Goal: Transaction & Acquisition: Purchase product/service

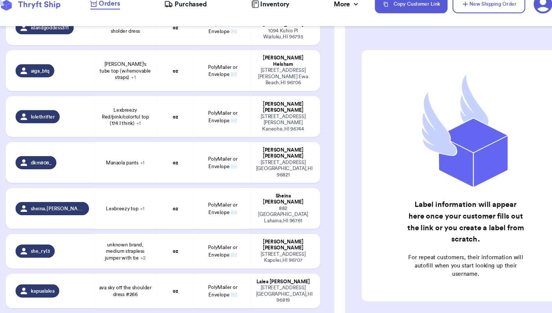
scroll to position [2049, 0]
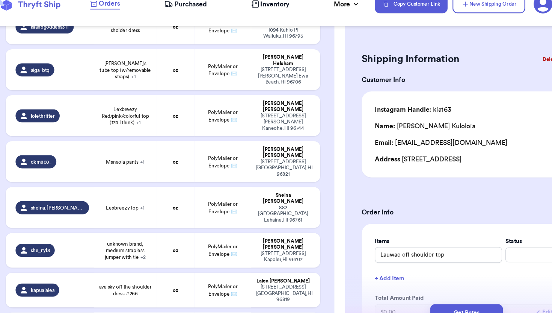
type input "Large Ava Sky Jumper"
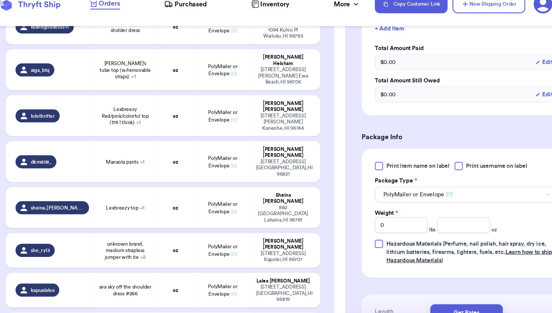
scroll to position [263, 0]
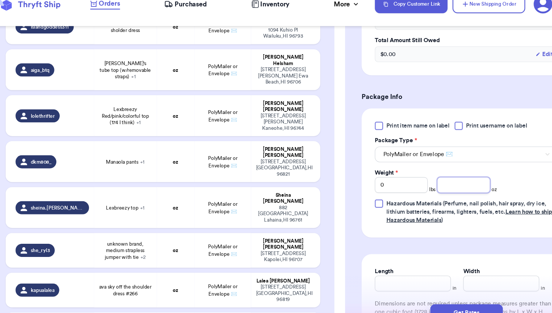
click at [432, 182] on input "number" at bounding box center [439, 183] width 48 height 14
type input "12"
type input "Sig [PERSON_NAME] Blue Top"
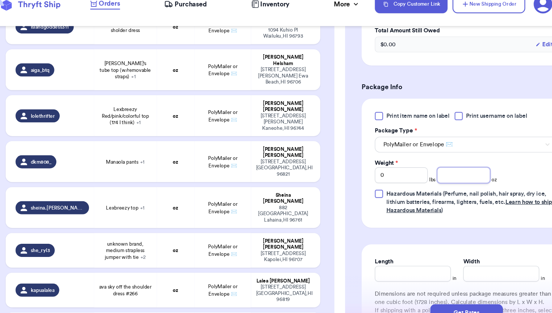
click at [450, 181] on input "number" at bounding box center [439, 173] width 48 height 14
type input "6"
type input "227 & 241 green romper and teal romper"
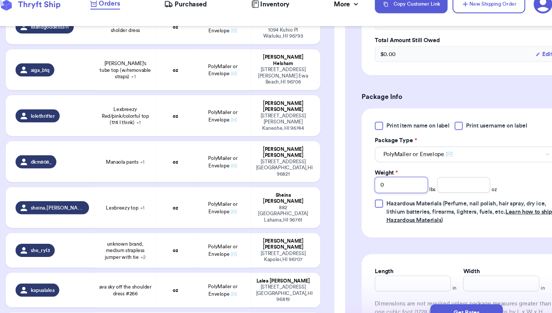
click at [383, 182] on input "0" at bounding box center [383, 183] width 48 height 14
type input "1"
type input "Leinaala purple Top sz lg"
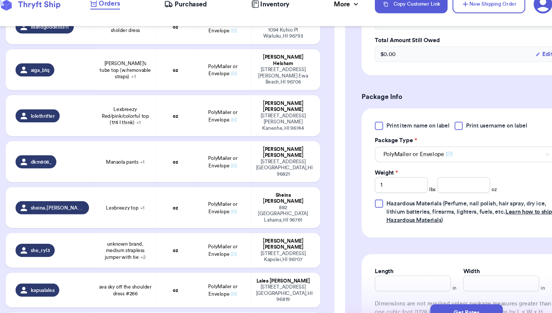
type input "0"
click at [433, 175] on div "Weight * 0 lbs oz" at bounding box center [414, 179] width 111 height 22
click at [433, 179] on input "number" at bounding box center [439, 183] width 48 height 14
type input "3"
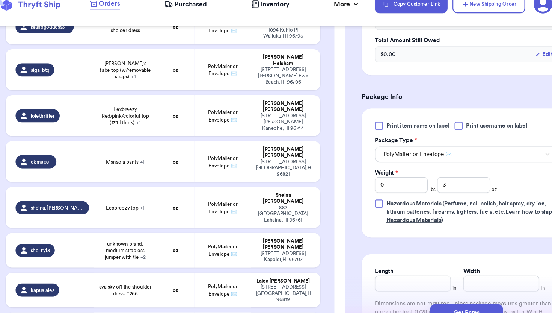
type input "227 & 241 green romper and teal romper"
type input "16"
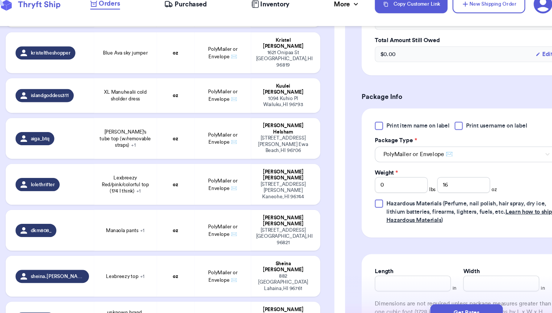
scroll to position [1981, 0]
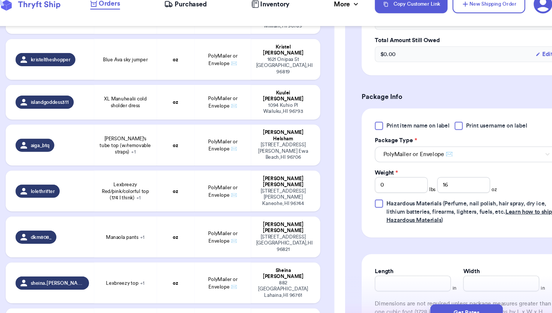
type input "Brown and white top"
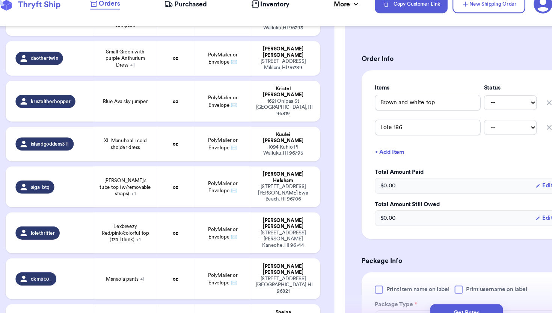
scroll to position [1942, 0]
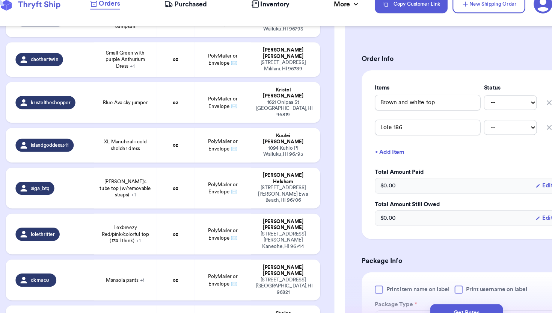
type input "ava sky off the shoulder dress #266"
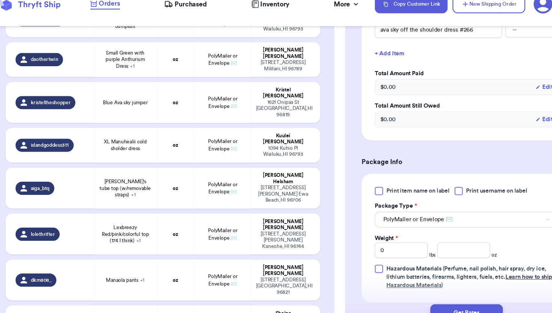
scroll to position [247, 0]
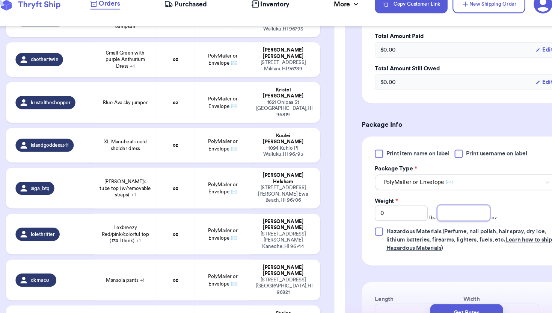
click at [433, 202] on input "number" at bounding box center [439, 208] width 48 height 14
type input "8"
type input "unknown brand, medium strapless jumper with tie"
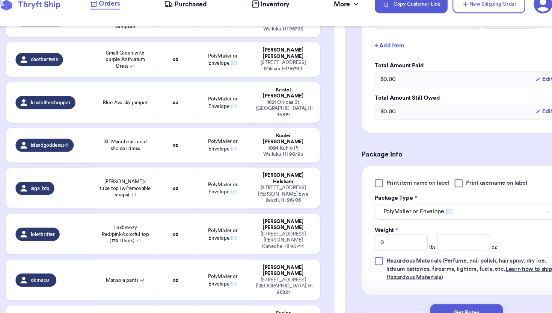
scroll to position [288, 0]
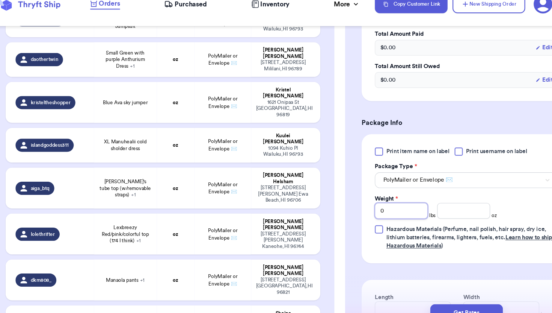
click at [392, 215] on div "Print item name on label Print username on label Package Type * PolyMailer or E…" at bounding box center [442, 194] width 167 height 93
type input "1"
click at [432, 210] on input "number" at bounding box center [439, 206] width 48 height 14
type input "14"
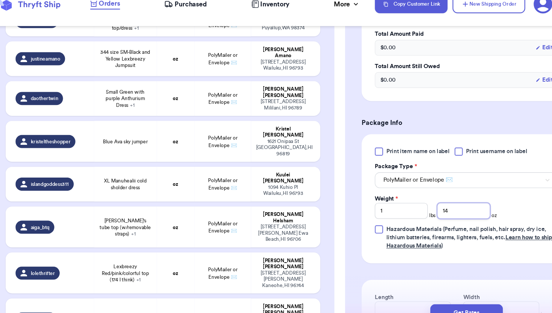
scroll to position [1898, 0]
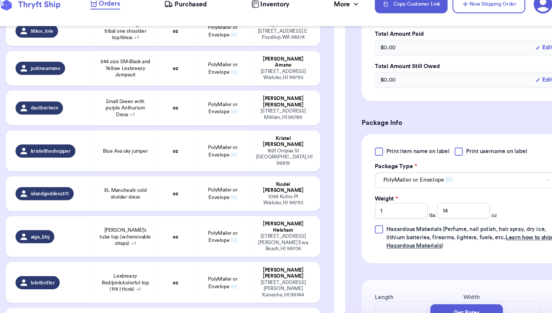
type input "Lexbreezy top"
type input "0"
type input "Lexbreezy pants"
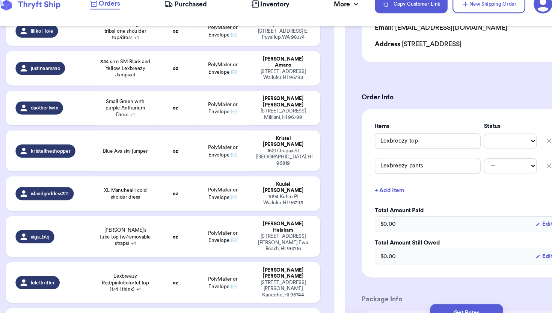
scroll to position [102, 0]
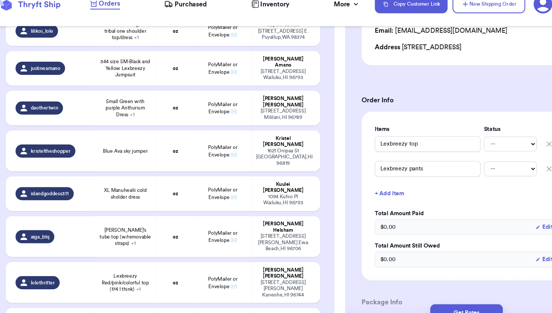
type input "Brown and white top"
type input "Lole 186"
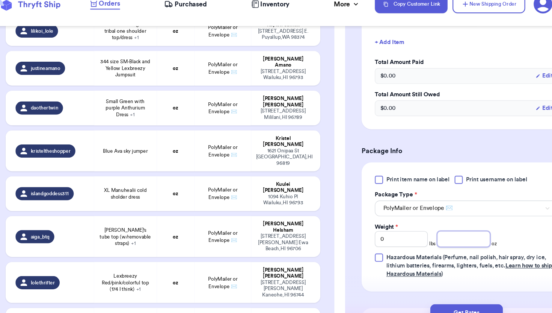
click at [430, 236] on input "number" at bounding box center [439, 232] width 48 height 14
type input "8"
type input "Lexbreezy top"
type input "Lexbreezy pants"
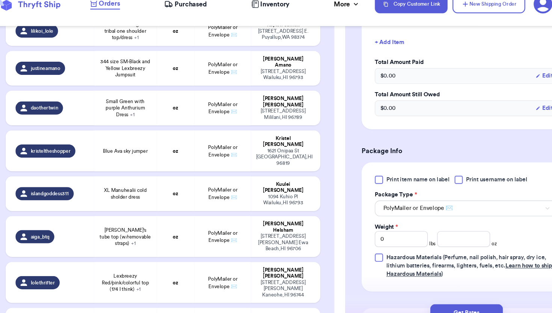
click at [133, 310] on span "Manaola pants + 1" at bounding box center [131, 313] width 35 height 6
type input "Manaola pants"
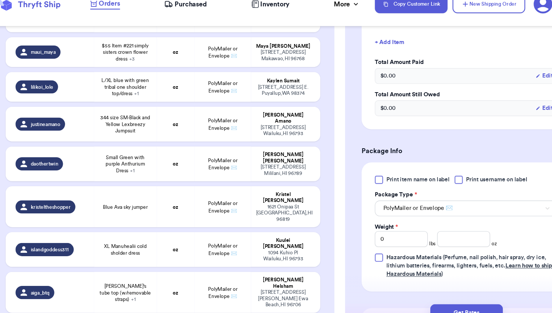
scroll to position [1817, 0]
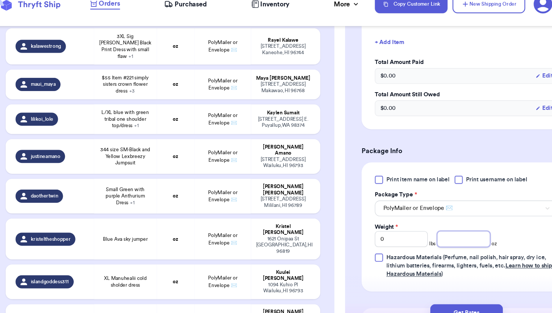
click at [447, 234] on input "number" at bounding box center [439, 232] width 48 height 14
type input "8"
type input "Lexbreezy Red/pink/colorful top (174 I think)"
type input "Manuhealii teal (for a steal. Lol) pants (I think 238)"
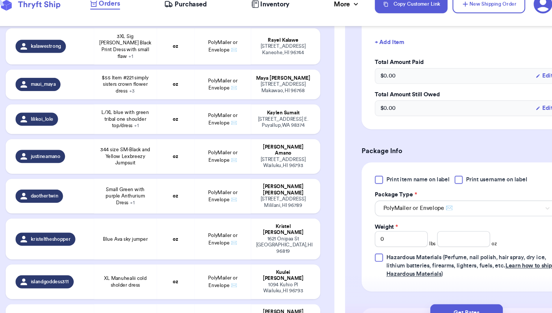
click at [121, 291] on td "[PERSON_NAME]'s tube top (w/removable straps) + 1" at bounding box center [131, 309] width 57 height 37
type input "[PERSON_NAME]'s tube top (w/removable straps)"
type input "[PERSON_NAME] pants"
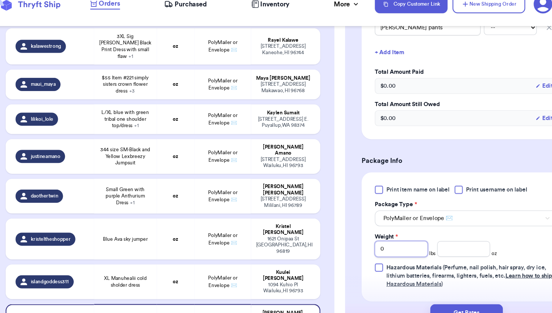
click at [374, 234] on input "0" at bounding box center [383, 241] width 48 height 14
type input "1"
click at [425, 236] on input "number" at bounding box center [439, 241] width 48 height 14
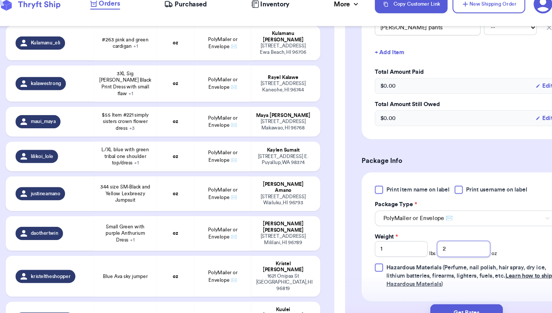
scroll to position [1772, 0]
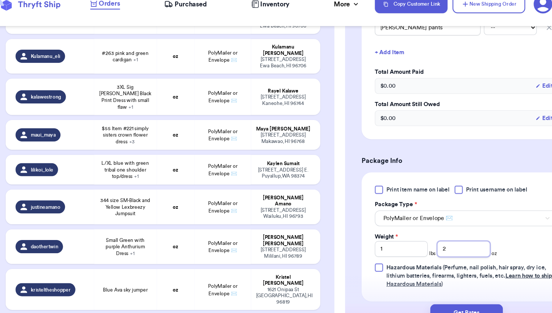
type input "2"
click at [138, 301] on td "XL Manuhealii cold sholder dress" at bounding box center [131, 317] width 57 height 32
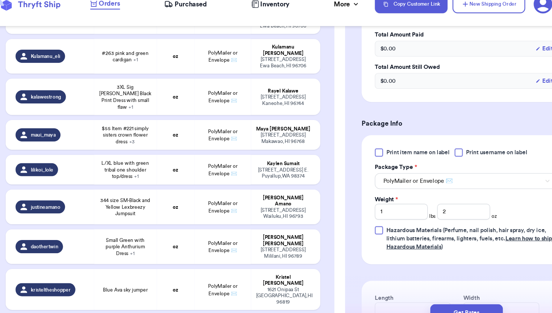
type input "XL Manuhealii cold sholder dress"
type input "0"
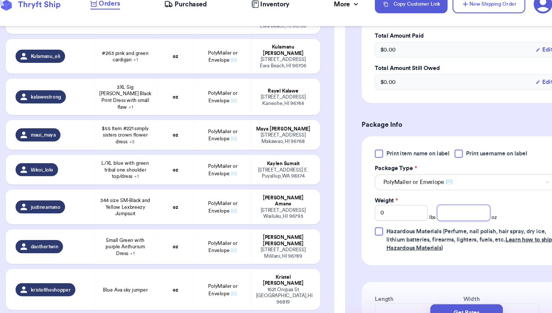
click at [443, 209] on input "number" at bounding box center [439, 208] width 48 height 14
type input "9"
click at [175, 259] on td "oz" at bounding box center [177, 277] width 34 height 37
type input "Blue Ava sky jumper"
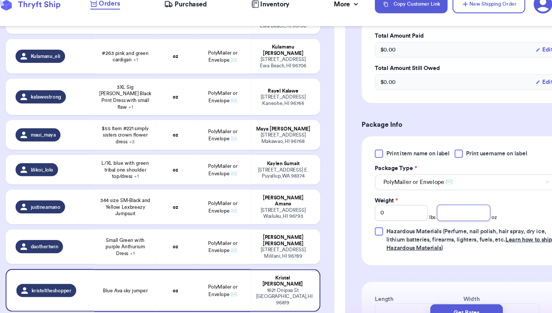
click at [430, 212] on input "number" at bounding box center [439, 208] width 48 height 14
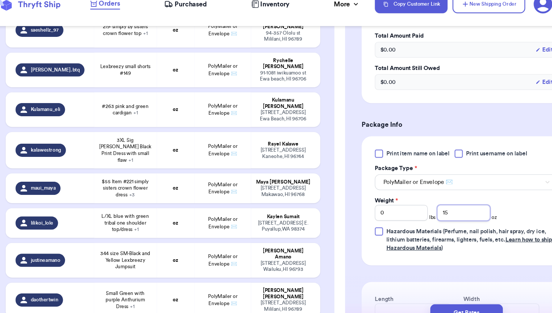
scroll to position [1717, 0]
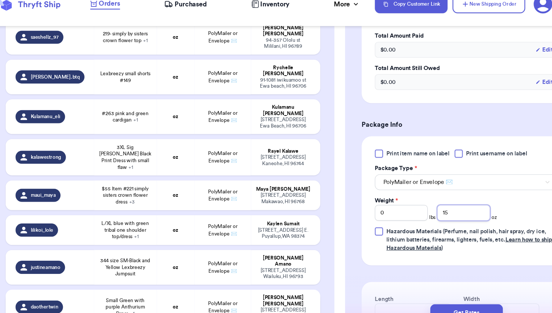
type input "15"
click at [148, 284] on span "Small Green with purple Anthurium Dress + 1" at bounding box center [131, 293] width 48 height 18
type input "Small Green with purple Anthurium Dress"
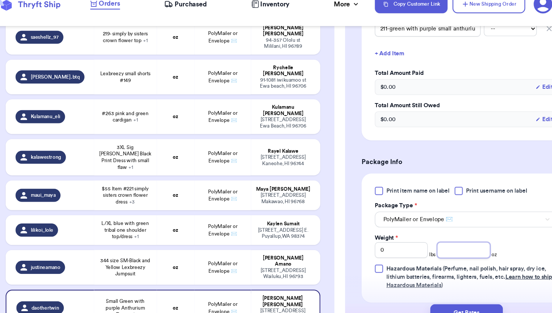
click at [428, 235] on input "number" at bounding box center [439, 242] width 48 height 14
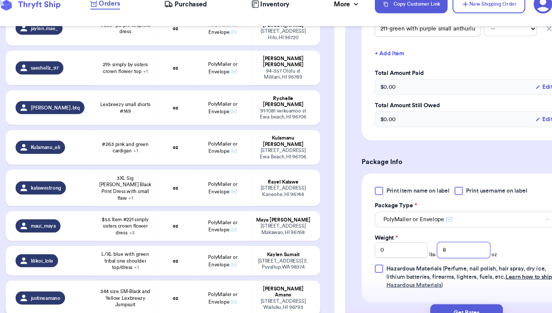
type input "8"
click at [176, 269] on td "oz" at bounding box center [177, 285] width 34 height 32
type input "344 size SM-Black and Yellow Lexbreezy Jumpsuit"
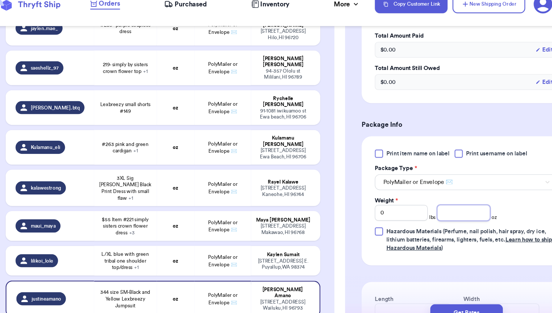
click at [431, 210] on input "number" at bounding box center [439, 208] width 48 height 14
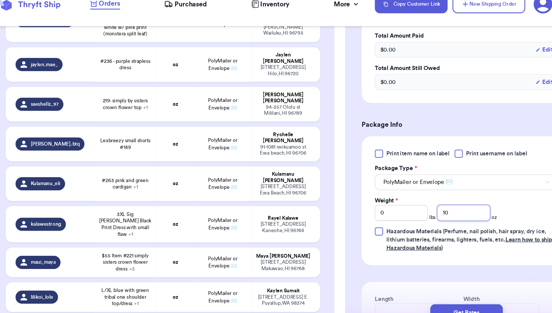
scroll to position [1648, 0]
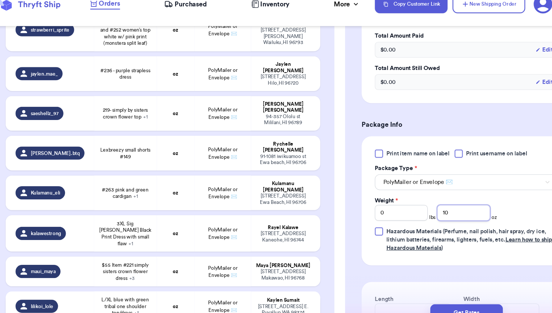
type input "10"
click at [156, 279] on td "L/XL blue with green tribal one shoulder top/dress + 1" at bounding box center [131, 292] width 57 height 27
type input "L/XL blue with green tribal one shoulder top/dress"
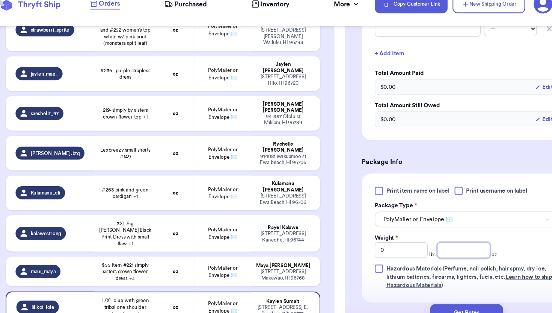
click at [424, 235] on input "number" at bounding box center [439, 242] width 48 height 14
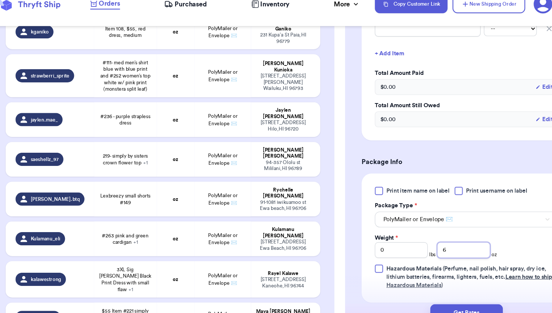
scroll to position [1605, 0]
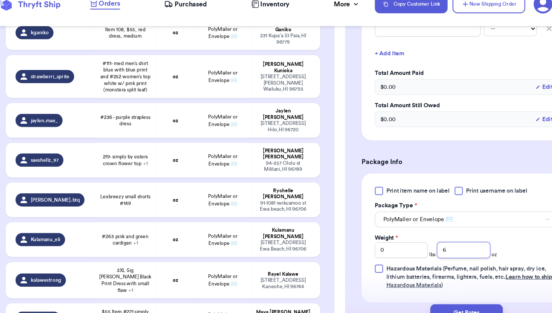
type input "6"
click at [188, 290] on td "oz" at bounding box center [177, 303] width 34 height 27
type input "$55 Item #221 simply sisters crown flower dress"
type input "$60 Item #208 waiwaolani pants"
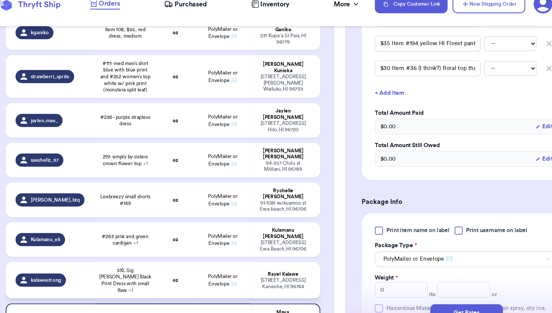
click at [119, 257] on span "3XL Sig [PERSON_NAME] Black Print Dress with small flaw + 1" at bounding box center [131, 269] width 48 height 24
type input "3XL Sig [PERSON_NAME] Black Print Dress with small flaw"
type input "3XL Manuhealii Top white grey peach with gardenia flowers"
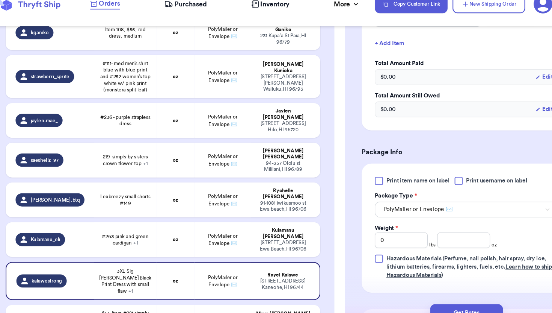
click at [283, 303] on div "[STREET_ADDRESS]" at bounding box center [274, 308] width 49 height 11
type input "$55 Item #221 simply sisters crown flower dress"
type input "$60 Item #208 waiwaolani pants"
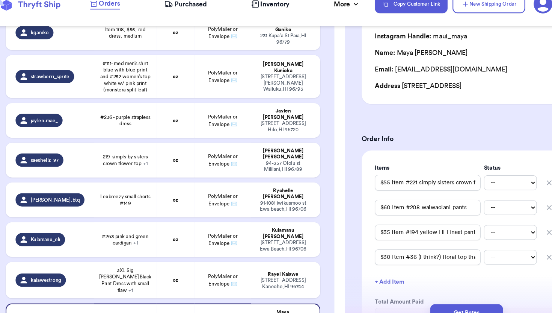
scroll to position [0, 0]
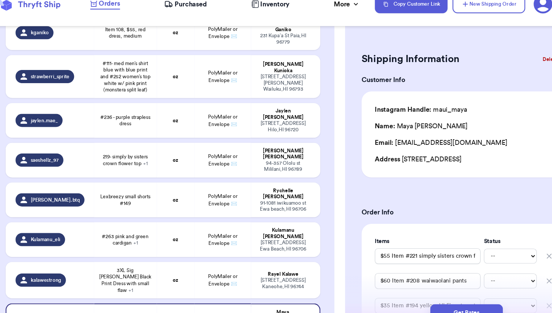
click at [516, 69] on button "Delete Label" at bounding box center [524, 68] width 32 height 17
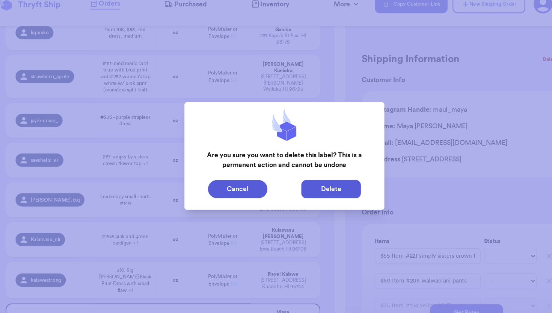
click at [304, 188] on button "Delete" at bounding box center [319, 186] width 54 height 17
type input "#173 SM/M Simply sisters dress"
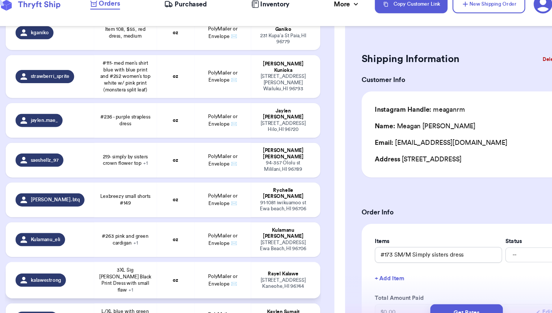
click at [159, 253] on td "3XL Sig [PERSON_NAME] Black Print Dress with small flaw + 1" at bounding box center [131, 269] width 57 height 33
type input "3XL Sig [PERSON_NAME] Black Print Dress with small flaw"
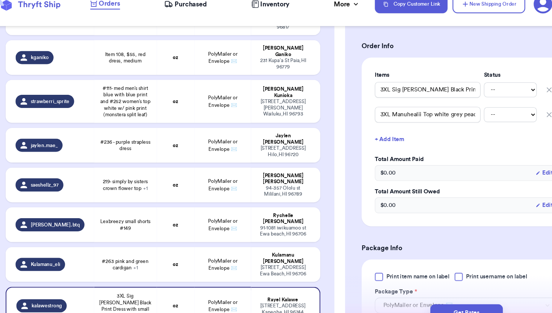
scroll to position [205, 0]
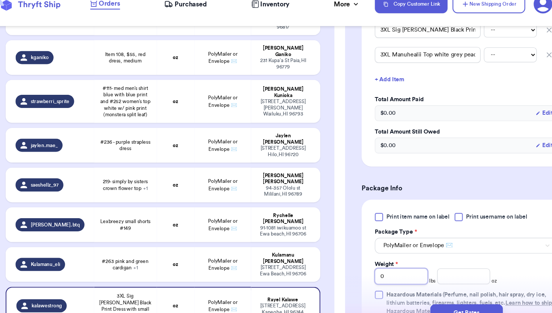
click at [381, 265] on input "0" at bounding box center [383, 266] width 48 height 14
type input "1"
click at [456, 268] on input "number" at bounding box center [439, 266] width 48 height 14
type input "3"
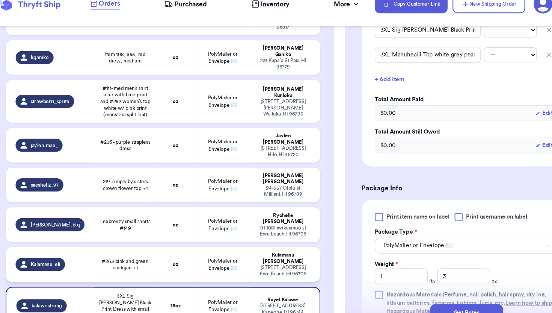
click at [158, 239] on td "#263 pink and green cardigan + 1" at bounding box center [131, 255] width 57 height 32
type input "#263 pink and green cardigan"
type input "0"
type input "# 249 orangish white top"
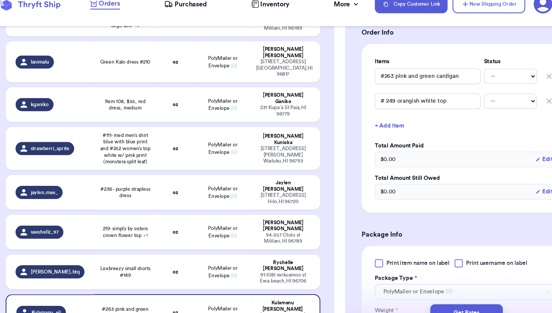
scroll to position [1530, 0]
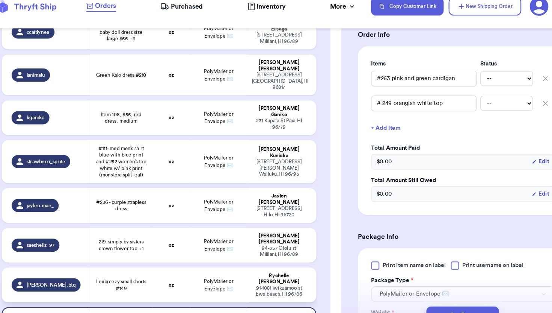
click at [189, 256] on td "oz" at bounding box center [177, 272] width 34 height 32
type input "Lexbreezy small shorts #149"
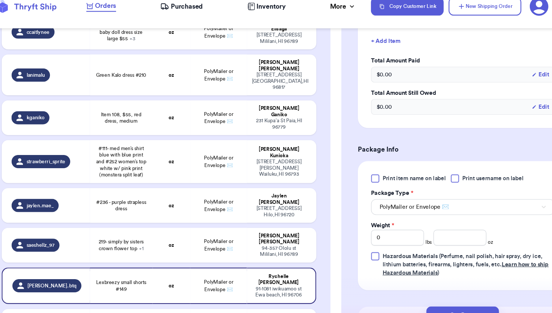
scroll to position [222, 0]
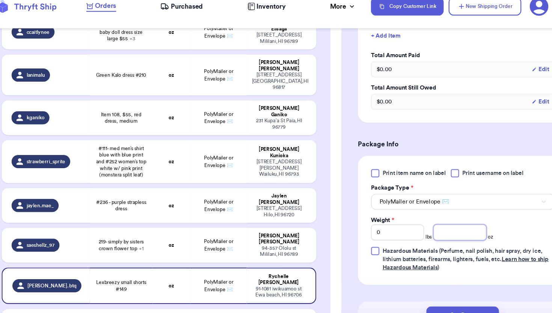
click at [424, 221] on input "number" at bounding box center [439, 223] width 48 height 14
type input "4"
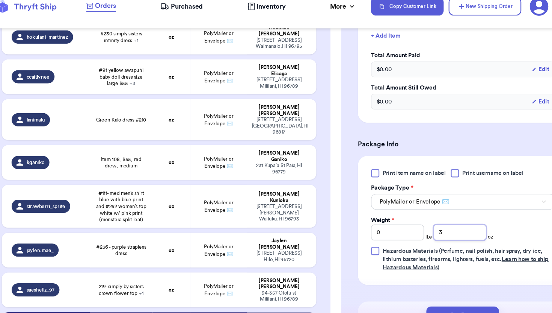
scroll to position [1481, 0]
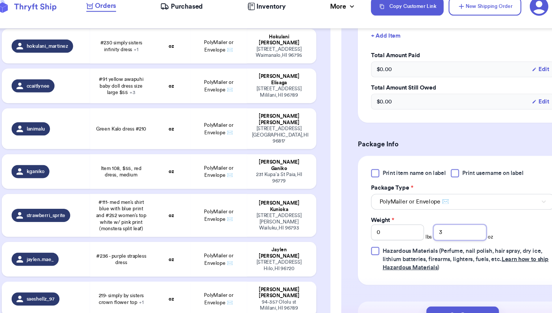
type input "3"
click at [207, 268] on td "PolyMailer or Envelope ✉️" at bounding box center [219, 284] width 51 height 32
type input "219- simply by sisters crown flower top"
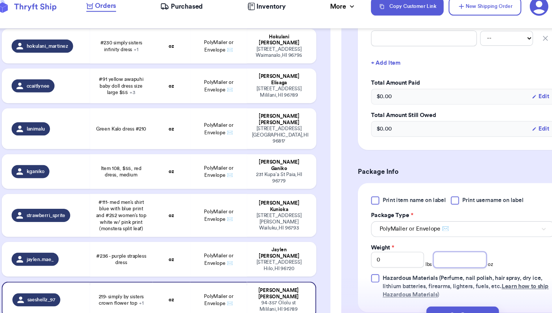
click at [425, 251] on input "number" at bounding box center [439, 248] width 48 height 14
type input "9"
click at [89, 242] on div "jaylen.mae_" at bounding box center [65, 248] width 67 height 12
type input "#236 - purple strapless dress"
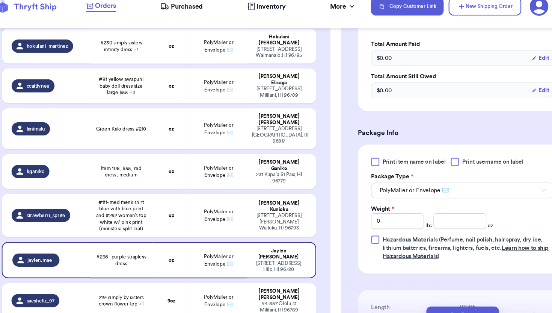
scroll to position [240, 0]
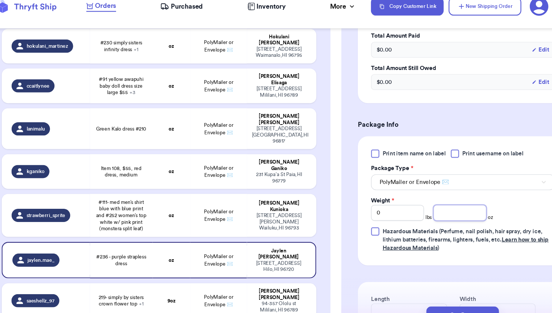
click at [423, 211] on input "number" at bounding box center [439, 206] width 48 height 14
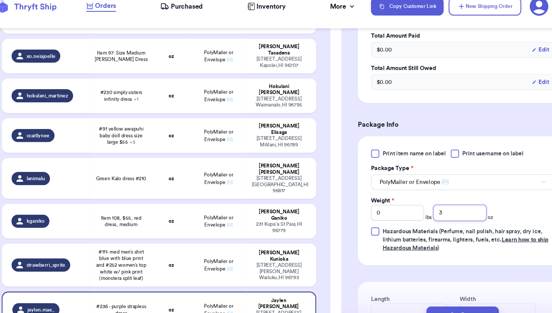
scroll to position [1397, 0]
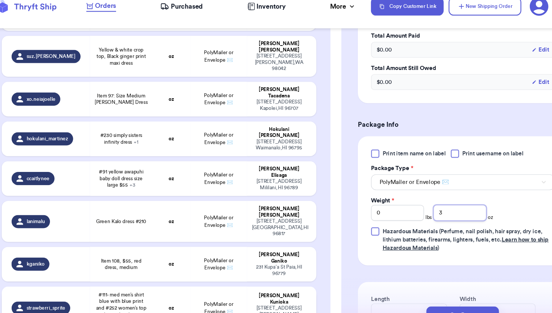
type input "3"
click at [189, 273] on td "oz" at bounding box center [177, 292] width 34 height 39
type input "#111- med men’s shirt blue with blue print and #252 women’s top white w/ pink p…"
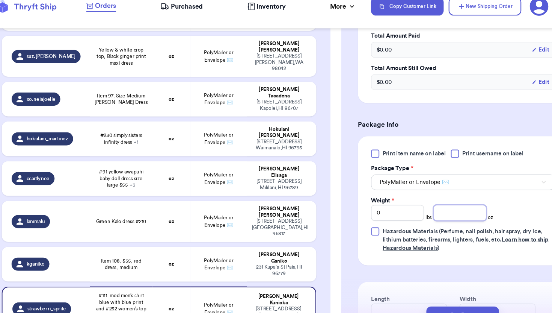
click at [438, 203] on input "number" at bounding box center [439, 206] width 48 height 14
type input "9"
click at [180, 237] on td "oz" at bounding box center [177, 253] width 34 height 32
type input "Item 108, $55, red dress, medium"
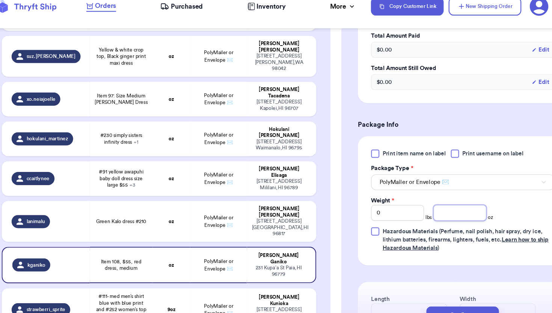
click at [432, 202] on input "number" at bounding box center [439, 206] width 48 height 14
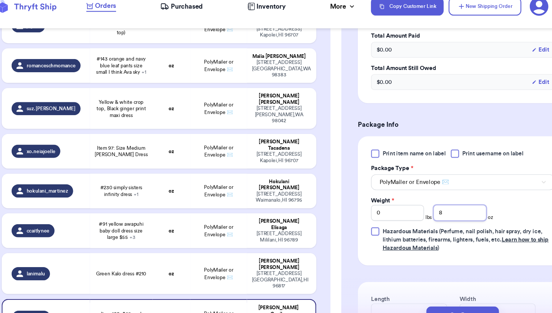
scroll to position [1327, 0]
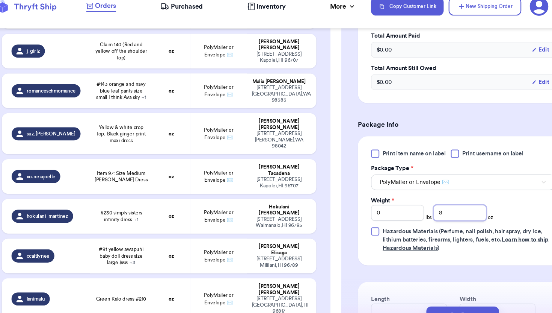
type input "8"
click at [205, 265] on td "PolyMailer or Envelope ✉️" at bounding box center [219, 283] width 51 height 37
type input "Green Kalo dress #210"
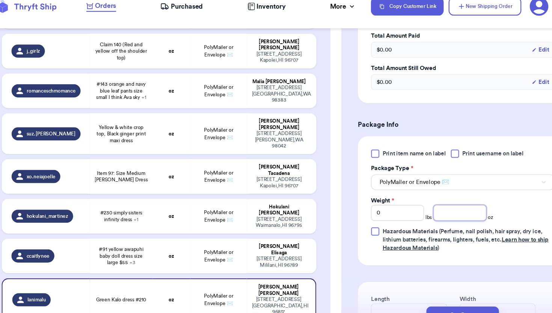
click at [430, 210] on input "number" at bounding box center [439, 206] width 48 height 14
type input "8"
click at [147, 236] on span "#91 yellow awapuhi baby doll dress size large $55 + 3" at bounding box center [131, 245] width 48 height 18
type input "#91 yellow awapuhi baby doll dress size large $55"
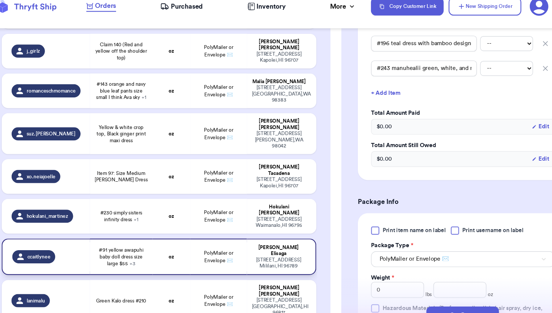
scroll to position [241, 0]
click at [392, 278] on input "0" at bounding box center [383, 275] width 48 height 14
type input "1"
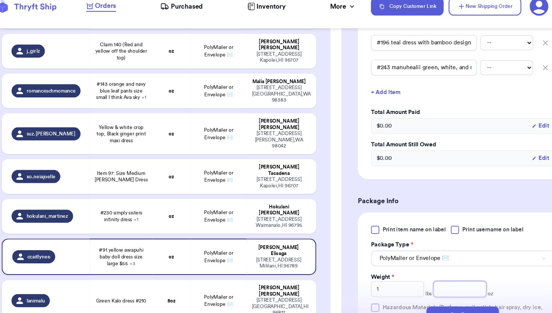
click at [440, 277] on input "number" at bounding box center [439, 275] width 48 height 14
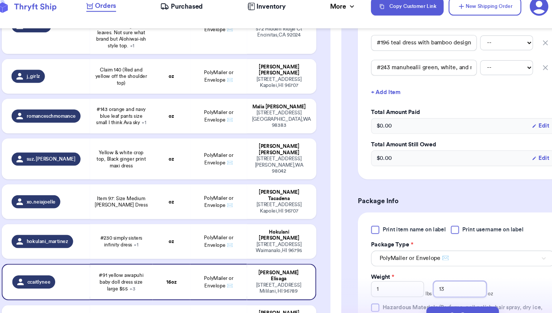
scroll to position [1297, 0]
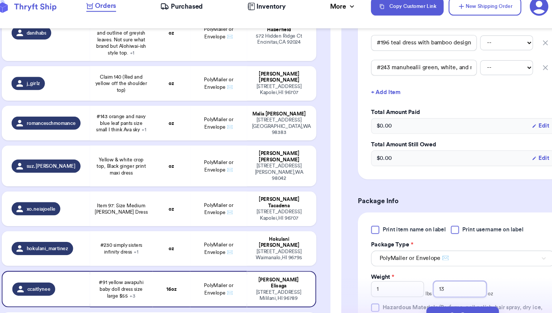
type input "13"
click at [171, 83] on table "Handle Product Weight Package Type Address meaganrm #173 SM/M Simply sisters dr…" at bounding box center [166, 63] width 288 height 2511
click at [169, 222] on td "oz" at bounding box center [177, 238] width 34 height 32
type input "#230 simply sisters infinity dress"
type input "0"
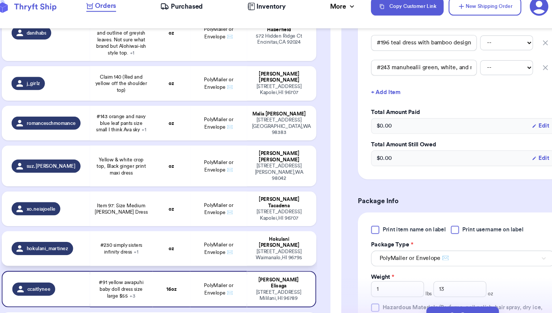
type input "#328 simply sisters babydoll dress"
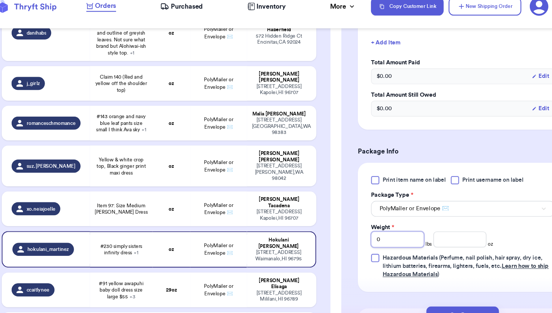
click at [380, 229] on input "0" at bounding box center [383, 230] width 48 height 14
type input "1"
click at [436, 230] on input "number" at bounding box center [439, 230] width 48 height 14
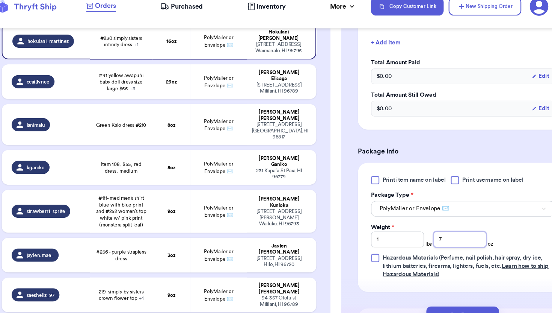
type input "7"
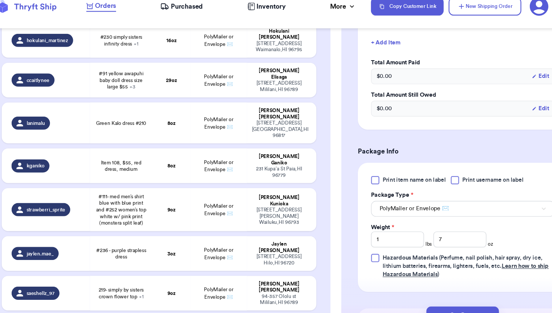
type input "#263 pink and green cardigan"
type input "0"
type input "# 249 orangish white top"
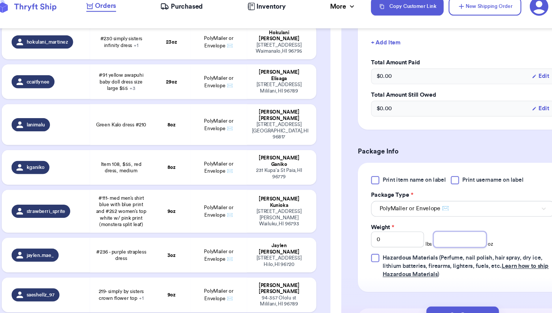
click at [445, 229] on input "number" at bounding box center [439, 230] width 48 height 14
click at [389, 228] on input "0" at bounding box center [383, 230] width 48 height 14
type input "1"
click at [434, 233] on input "number" at bounding box center [439, 230] width 48 height 14
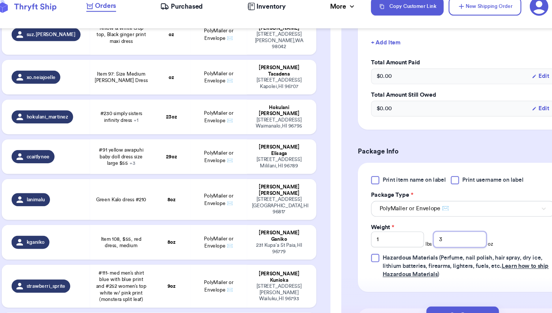
scroll to position [1411, 0]
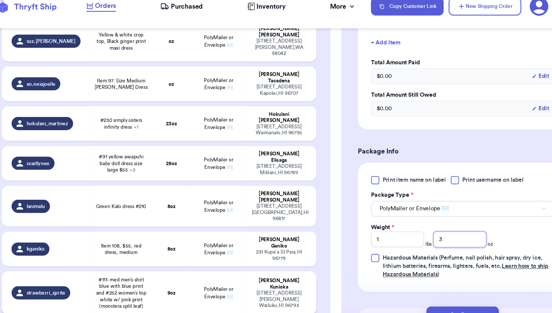
type input "3"
click at [146, 263] on span "#111- med men’s shirt blue with blue print and #252 women’s top white w/ pink p…" at bounding box center [131, 278] width 48 height 30
type input "#111- med men’s shirt blue with blue print and #252 women’s top white w/ pink p…"
type input "0"
type input "9"
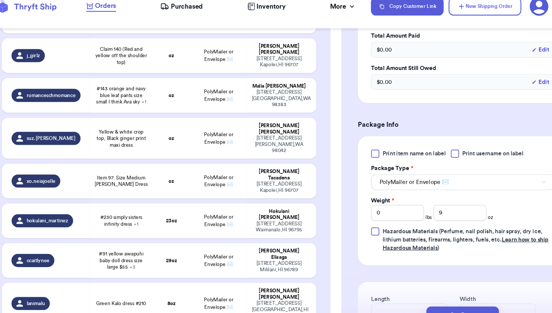
scroll to position [1240, 0]
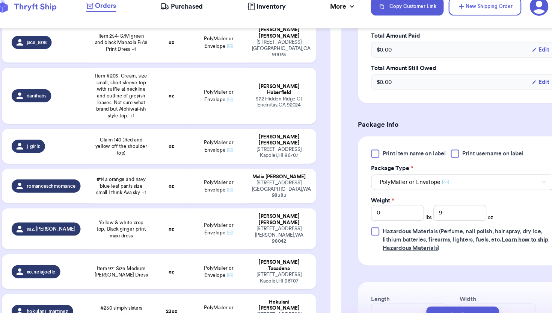
click at [146, 253] on span "Item 97: Size Medium [PERSON_NAME] Dress" at bounding box center [131, 259] width 48 height 12
type input "Item 97: Size Medium [PERSON_NAME] Dress"
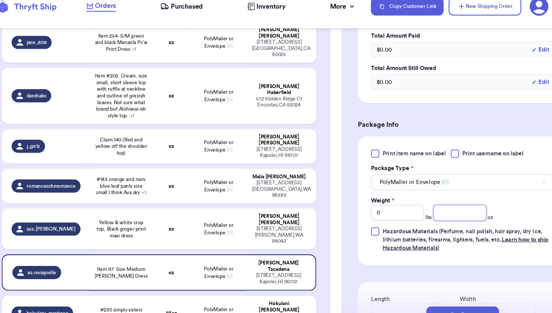
click at [442, 212] on input "number" at bounding box center [439, 206] width 48 height 14
type input "9"
click at [188, 202] on td "oz" at bounding box center [177, 220] width 34 height 37
type input "Yellow & white crop top, Black ginger print maxi dress"
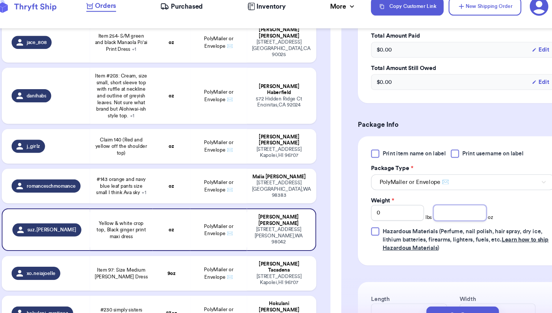
click at [434, 208] on input "number" at bounding box center [439, 206] width 48 height 14
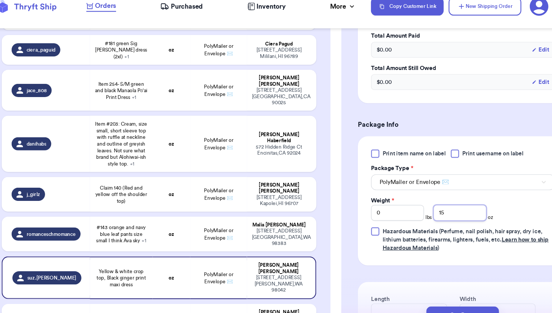
scroll to position [1190, 0]
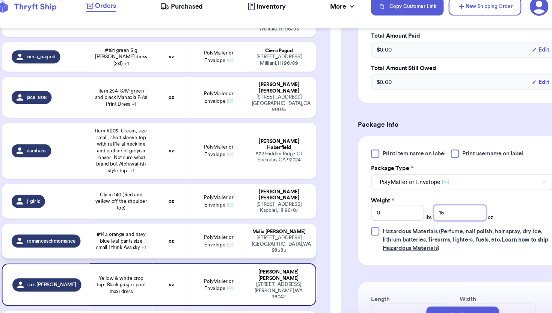
type input "15"
click at [141, 222] on span "#143 orange and navy blue leaf pants size small I think Ava sky + 1" at bounding box center [131, 231] width 48 height 18
type input "#143 orange and navy blue leaf pants size small I think Ava sky"
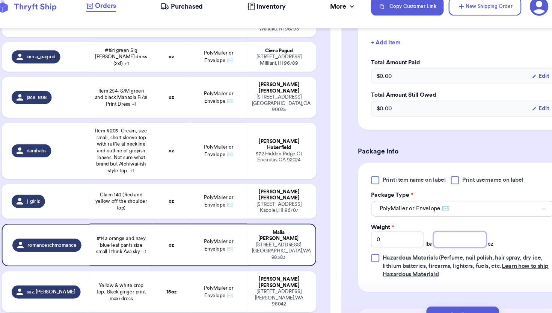
click at [442, 233] on input "number" at bounding box center [439, 230] width 48 height 14
type input "7"
click at [192, 180] on td "oz" at bounding box center [177, 196] width 34 height 32
type input "Claim 140 (Red and yellow off the shoulder top)"
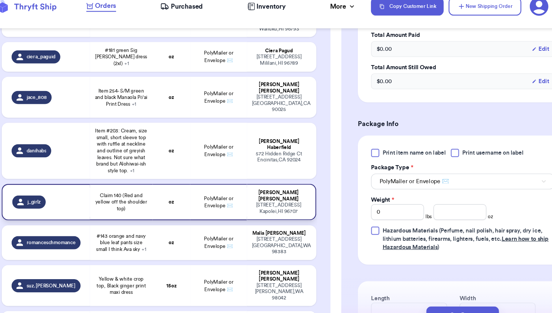
scroll to position [240, 0]
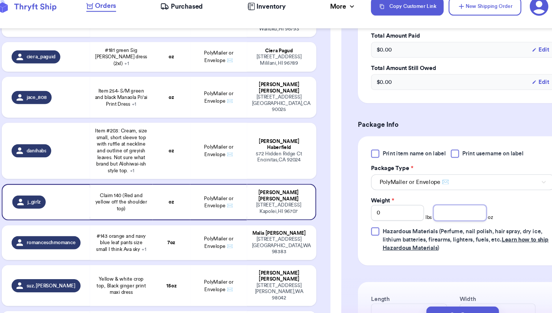
click at [449, 209] on input "number" at bounding box center [439, 206] width 48 height 14
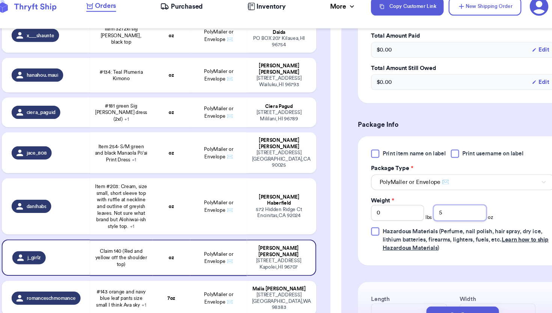
scroll to position [1123, 0]
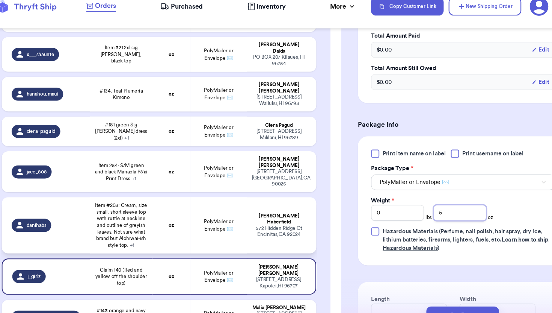
type input "5"
click at [189, 192] on td "oz" at bounding box center [177, 217] width 34 height 51
type input "Item #203: Cream, size small, short sleeve top with ruffle at neckline and outl…"
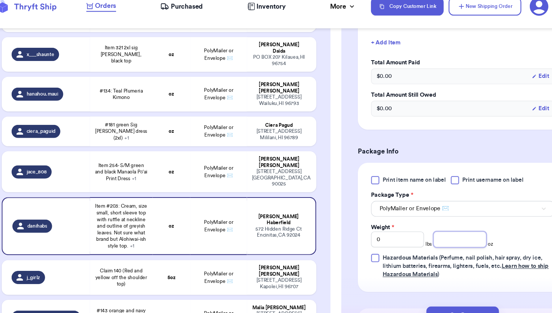
click at [440, 229] on input "number" at bounding box center [439, 230] width 48 height 14
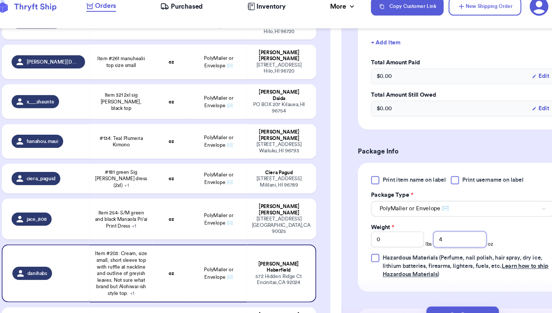
scroll to position [1049, 0]
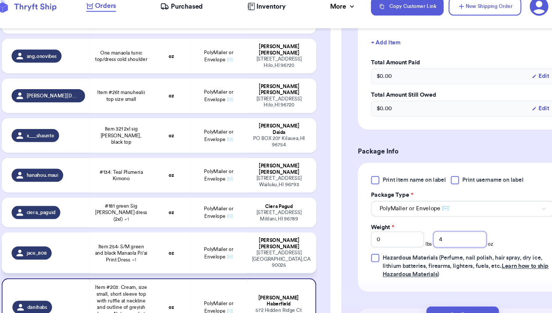
type input "4"
click at [157, 224] on td "Item 254- S/M green and black Manaola Pō‘ai Print Dress + 1" at bounding box center [131, 242] width 57 height 37
type input "Item 254- S/M green and black Manaola Pō‘ai Print Dress"
type input "Item 106 - Medium Kehai Ko Anthurium Skirt"
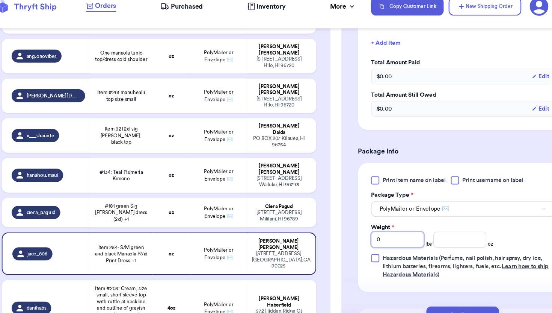
click at [383, 230] on input "0" at bounding box center [383, 230] width 48 height 14
type input "1"
click at [459, 234] on input "number" at bounding box center [439, 230] width 48 height 14
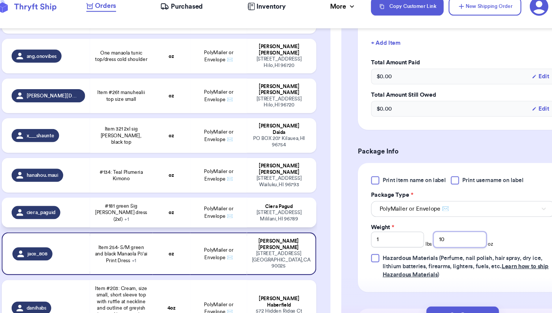
type input "10"
click at [165, 192] on td "oz" at bounding box center [177, 205] width 34 height 27
type input "#181 green Sig [PERSON_NAME] dress (2xl)"
type input "0"
type input "#197 blue Sig [PERSON_NAME] dress (2xl)"
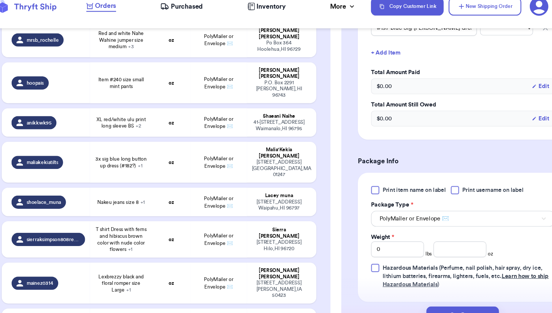
scroll to position [0, 0]
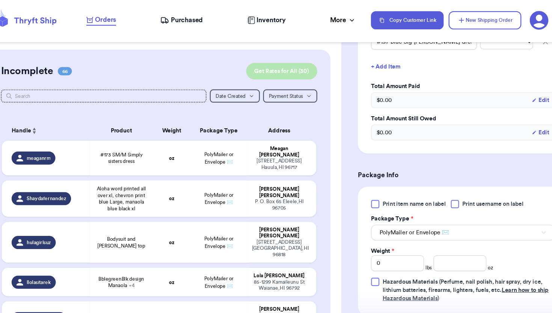
click at [275, 67] on button "Get Rates for All ( 30 )" at bounding box center [277, 64] width 65 height 15
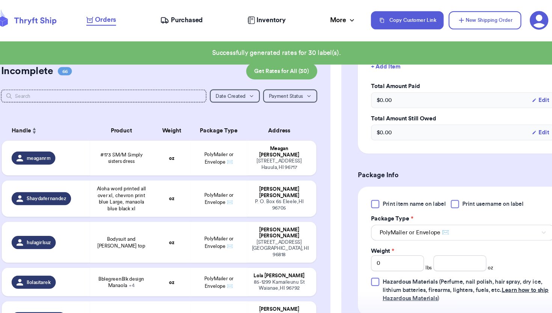
checkbox input "true"
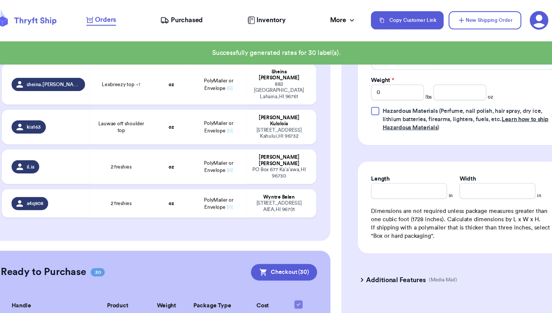
scroll to position [1175, 0]
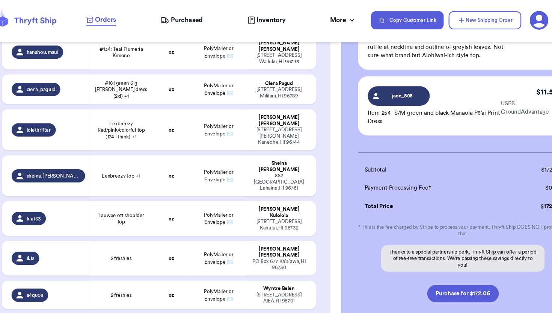
scroll to position [1624, 0]
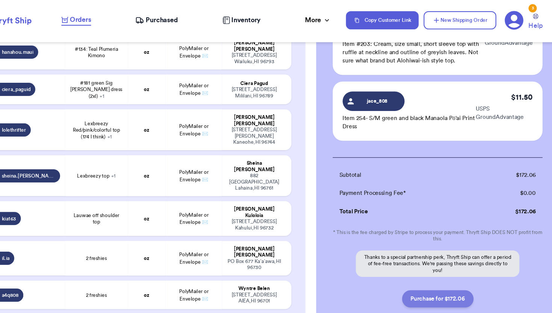
click at [437, 263] on button "Purchase for $172.06" at bounding box center [442, 271] width 65 height 16
checkbox input "false"
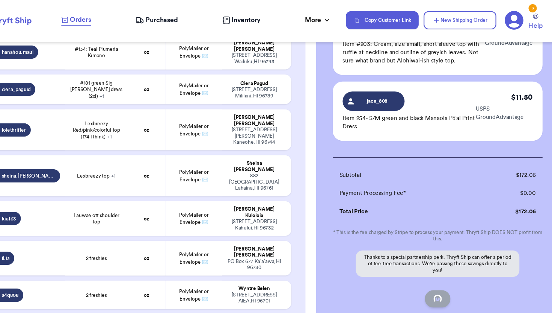
checkbox input "false"
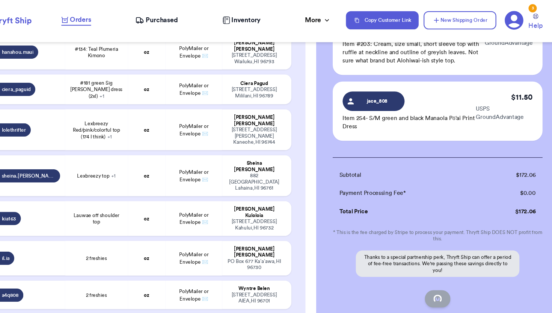
checkbox input "false"
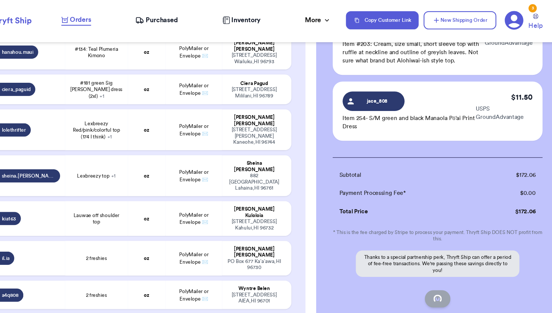
checkbox input "false"
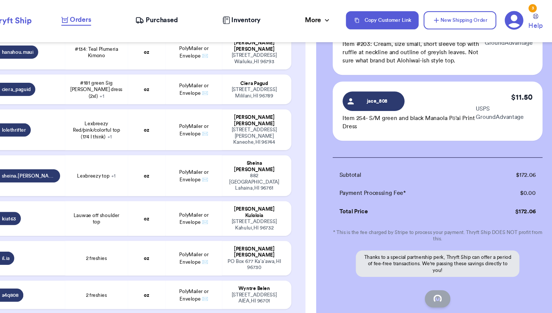
checkbox input "false"
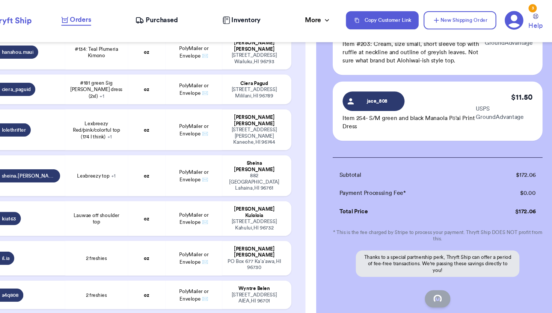
checkbox input "false"
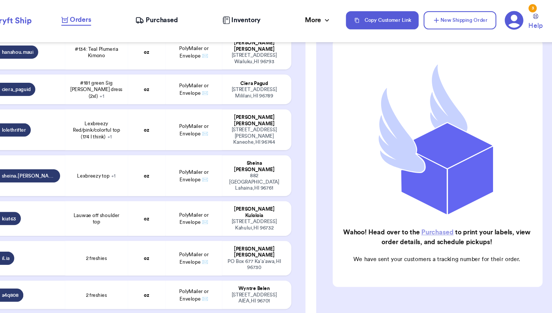
scroll to position [1112, 0]
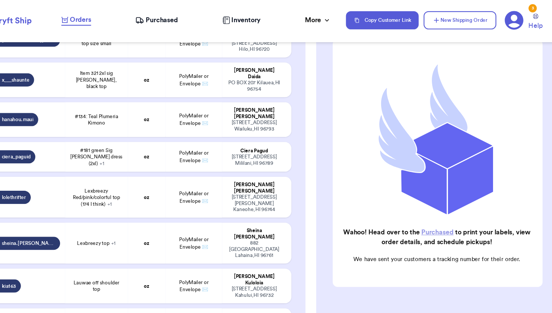
click at [174, 16] on icon at bounding box center [171, 19] width 8 height 8
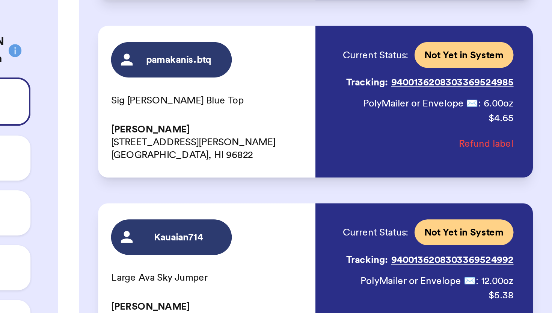
scroll to position [2321, 0]
